Goal: Find specific page/section: Find specific page/section

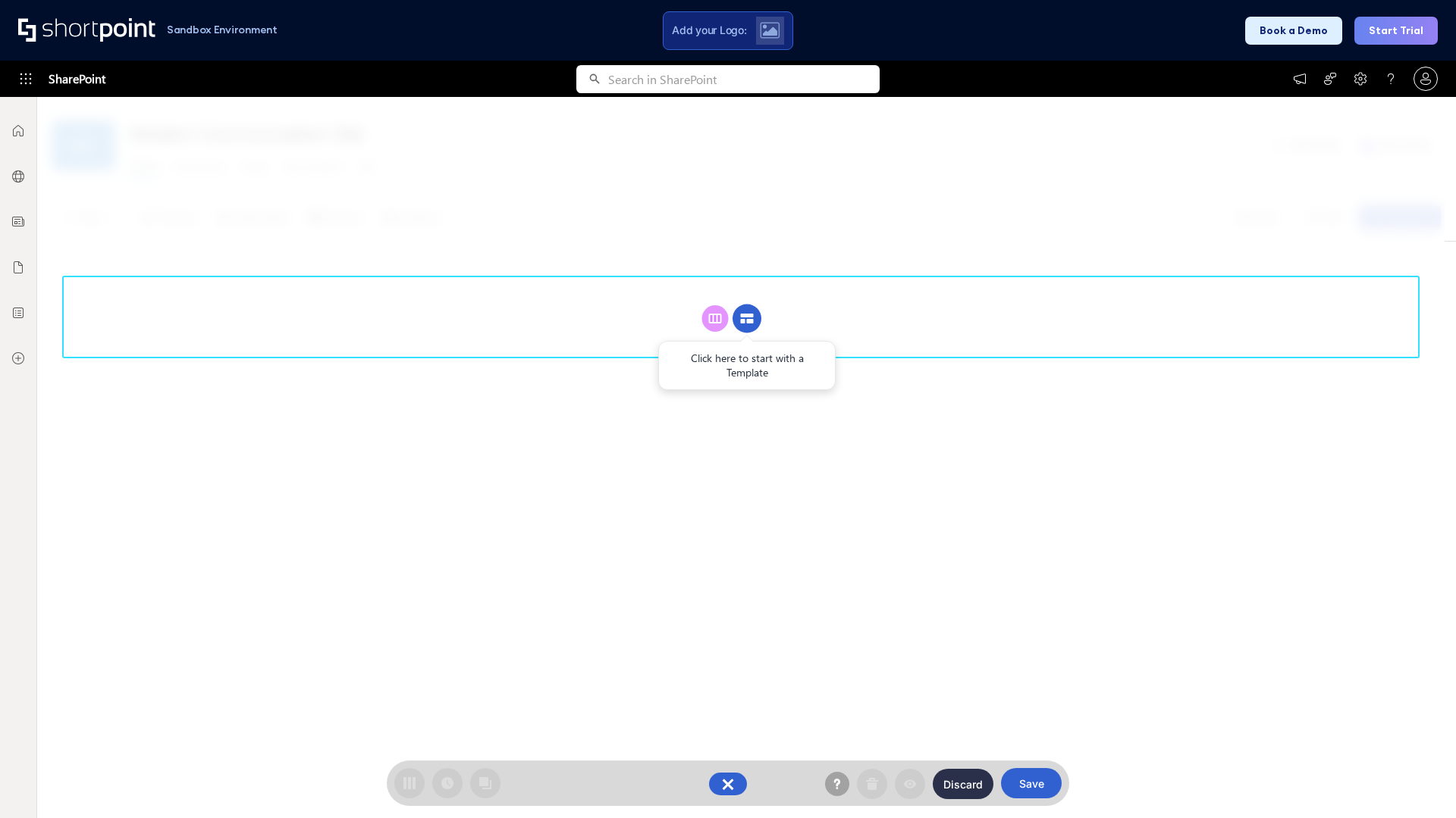
click at [747, 305] on circle at bounding box center [747, 319] width 29 height 29
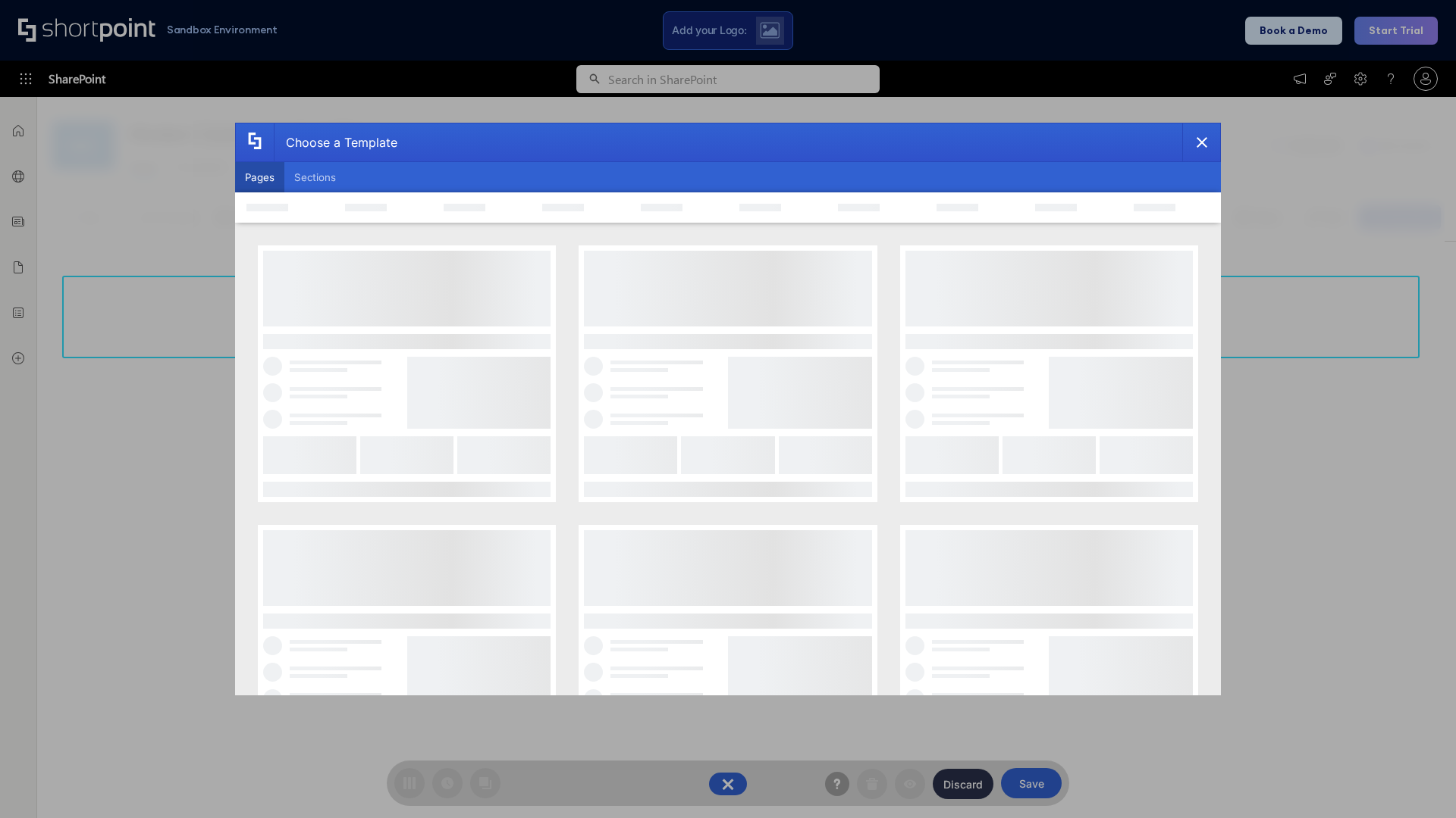
scroll to position [207, 0]
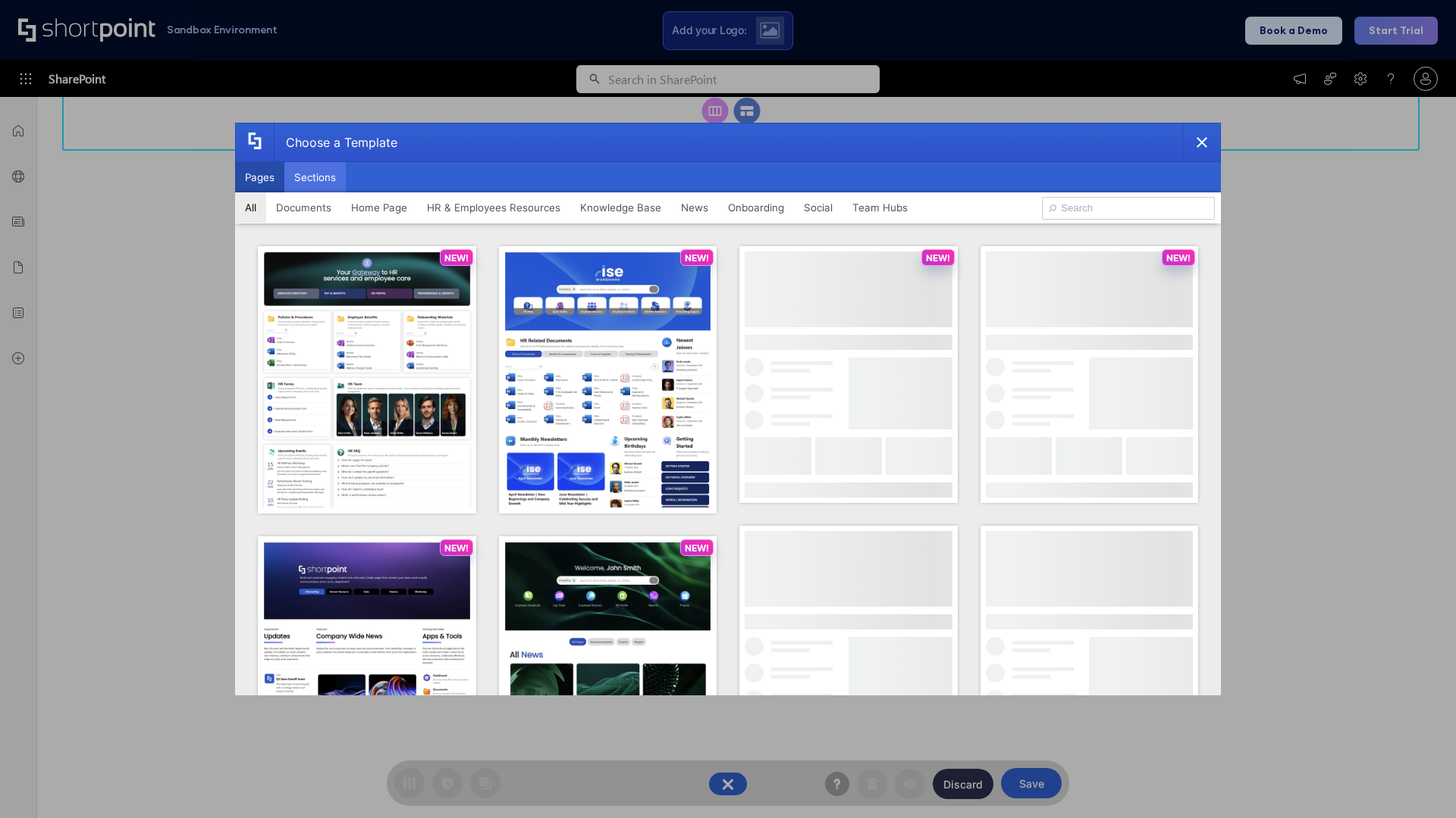
click at [315, 178] on button "Sections" at bounding box center [315, 178] width 62 height 30
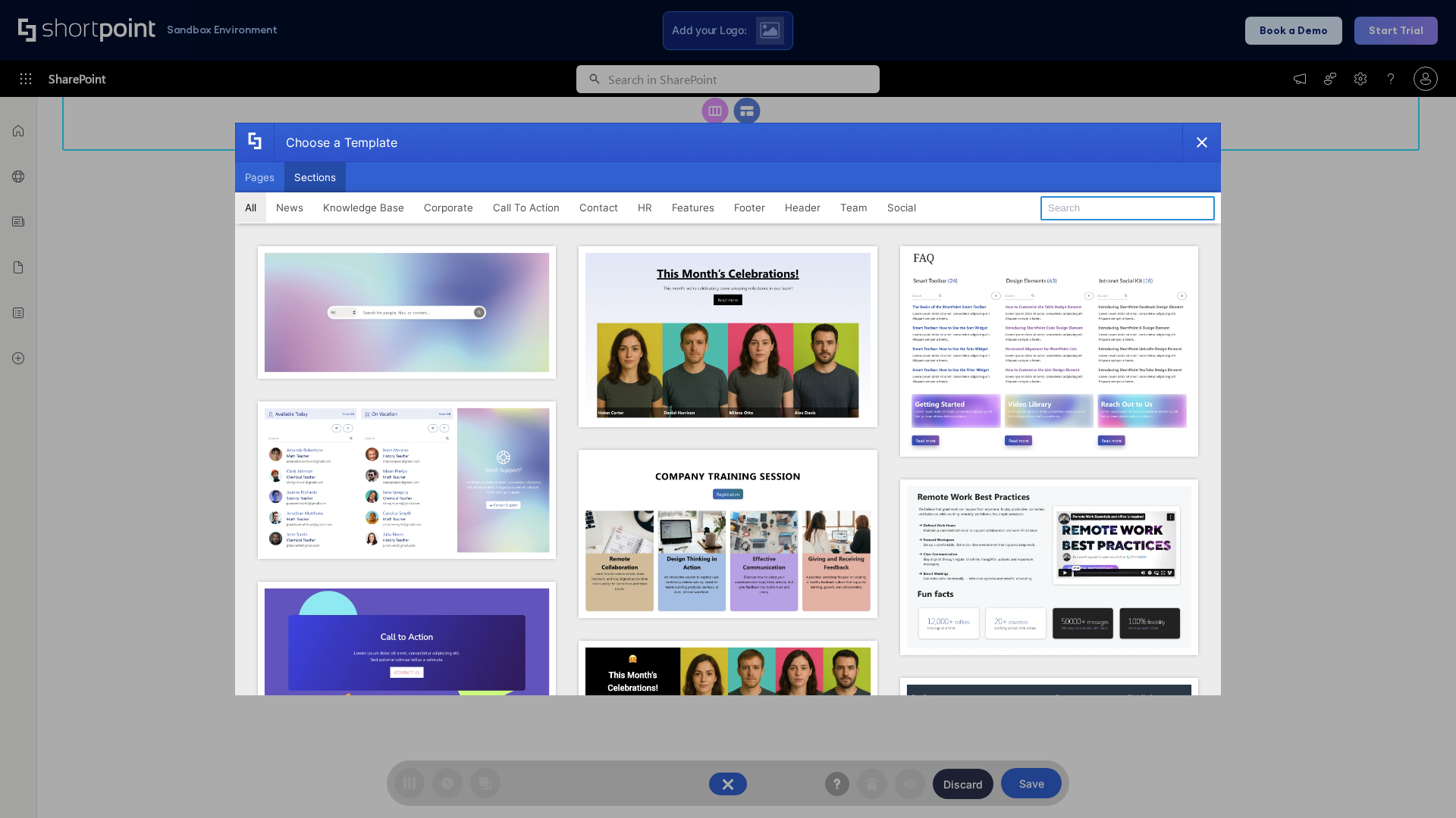
type input "Healthcare Team"
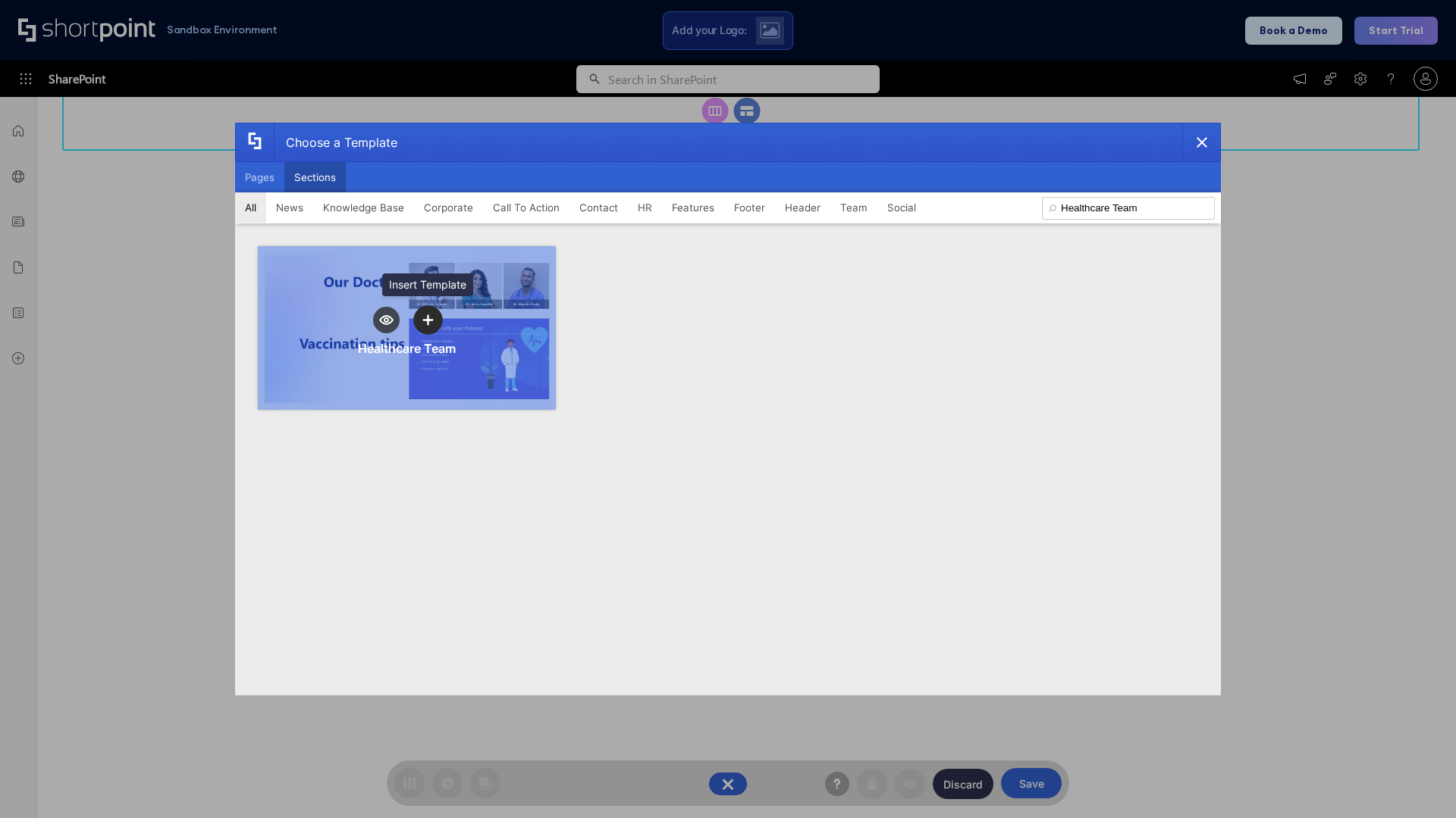
click at [428, 320] on icon "template selector" at bounding box center [427, 320] width 10 height 10
